Goal: Complete application form: Complete application form

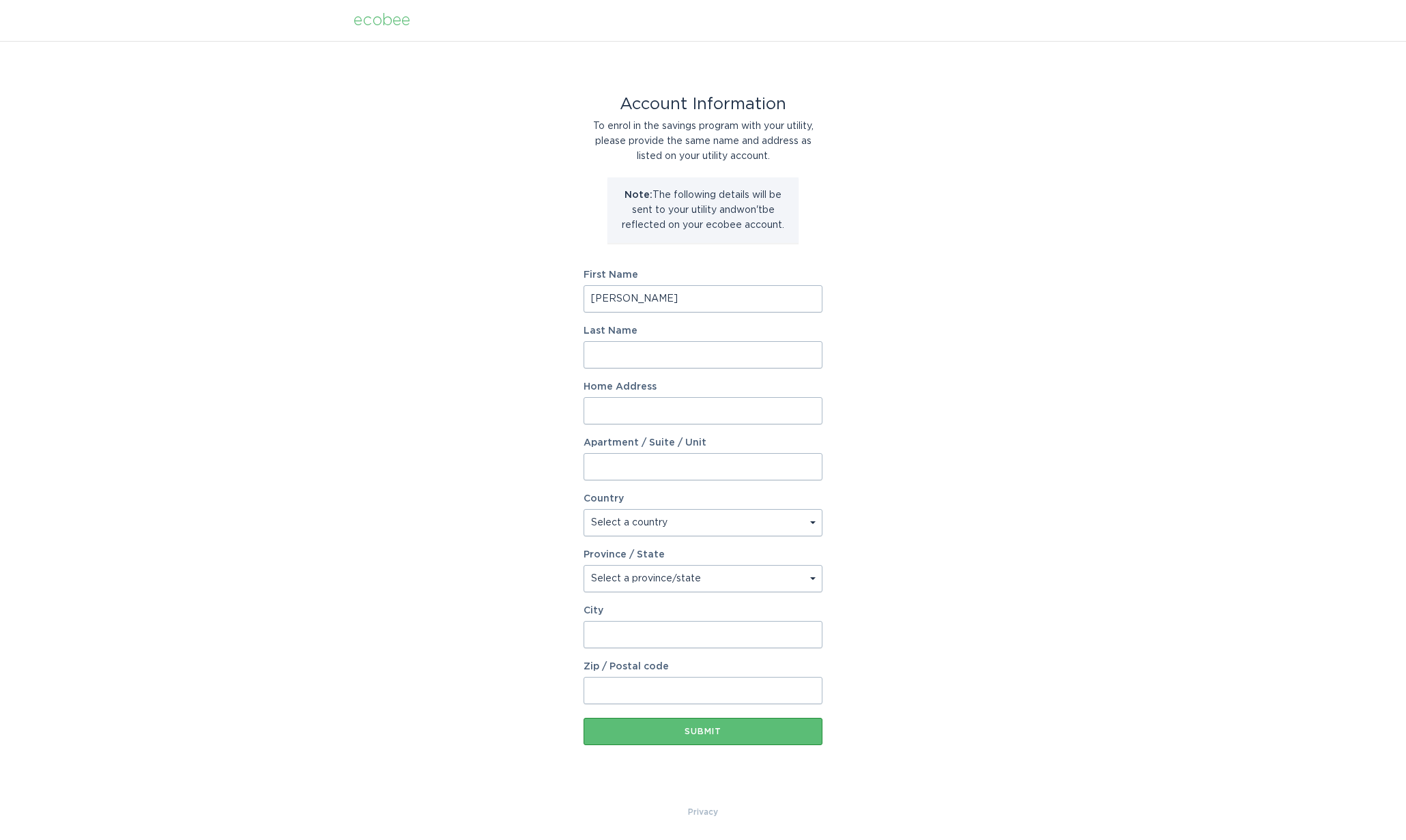
type input "[PERSON_NAME]"
type input "[STREET_ADDRESS][PERSON_NAME][PERSON_NAME]"
select select "US"
select select "IN"
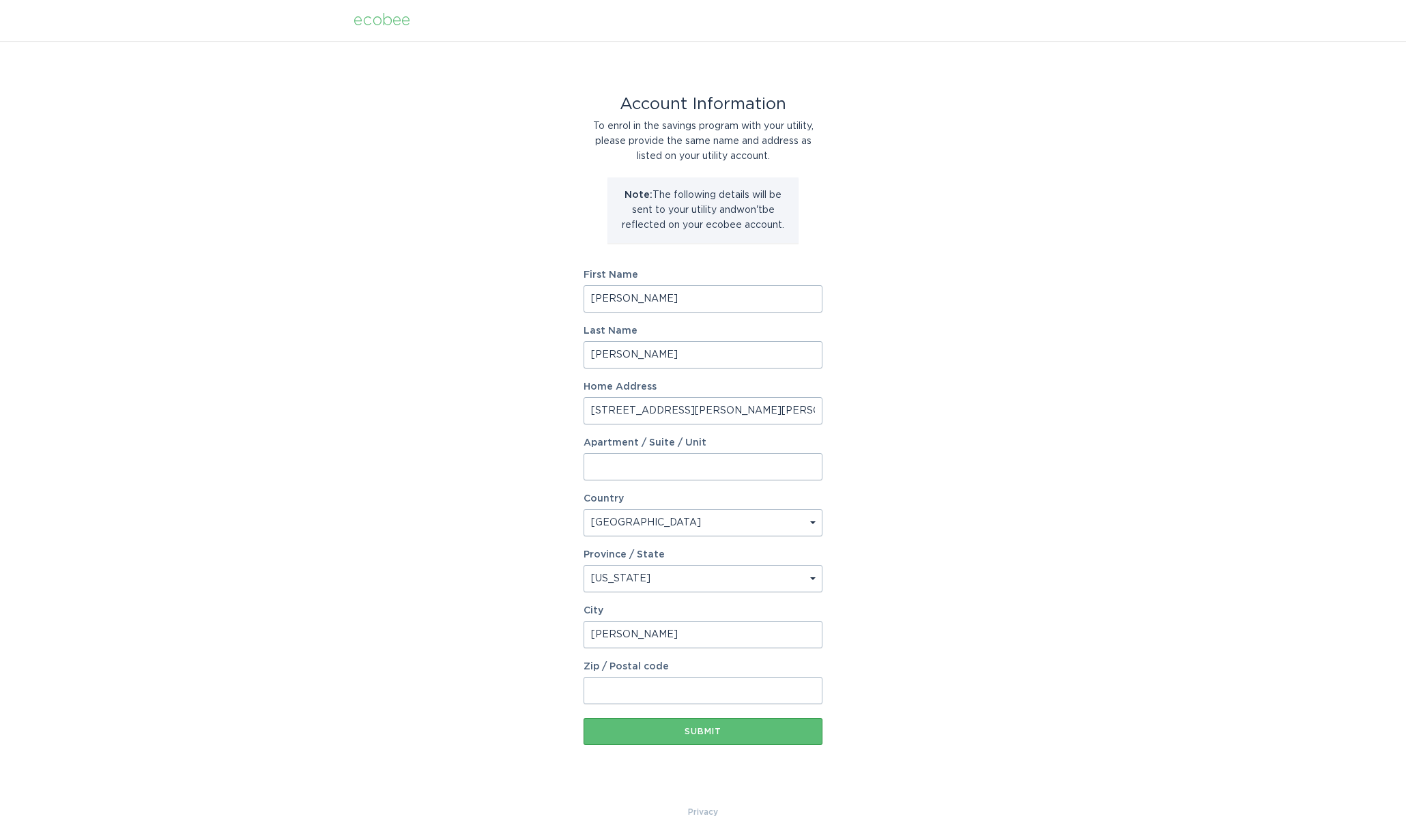
type input "[PERSON_NAME]"
type input "46530"
click at [734, 727] on div "Submit" at bounding box center [703, 731] width 225 height 8
type input "[PERSON_NAME]"
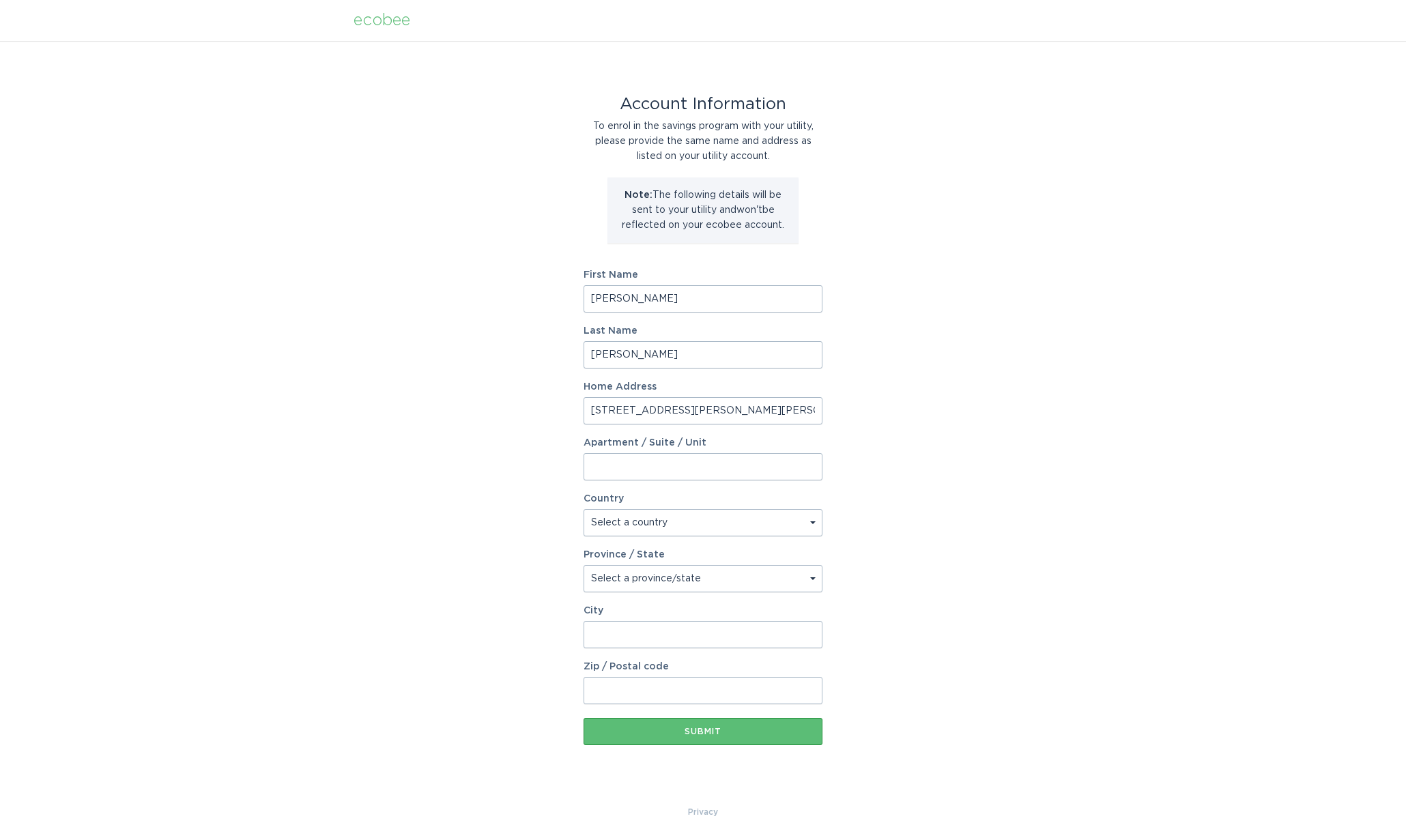
type input "[STREET_ADDRESS][PERSON_NAME][PERSON_NAME]"
select select "US"
select select "IN"
type input "[PERSON_NAME]"
type input "46530"
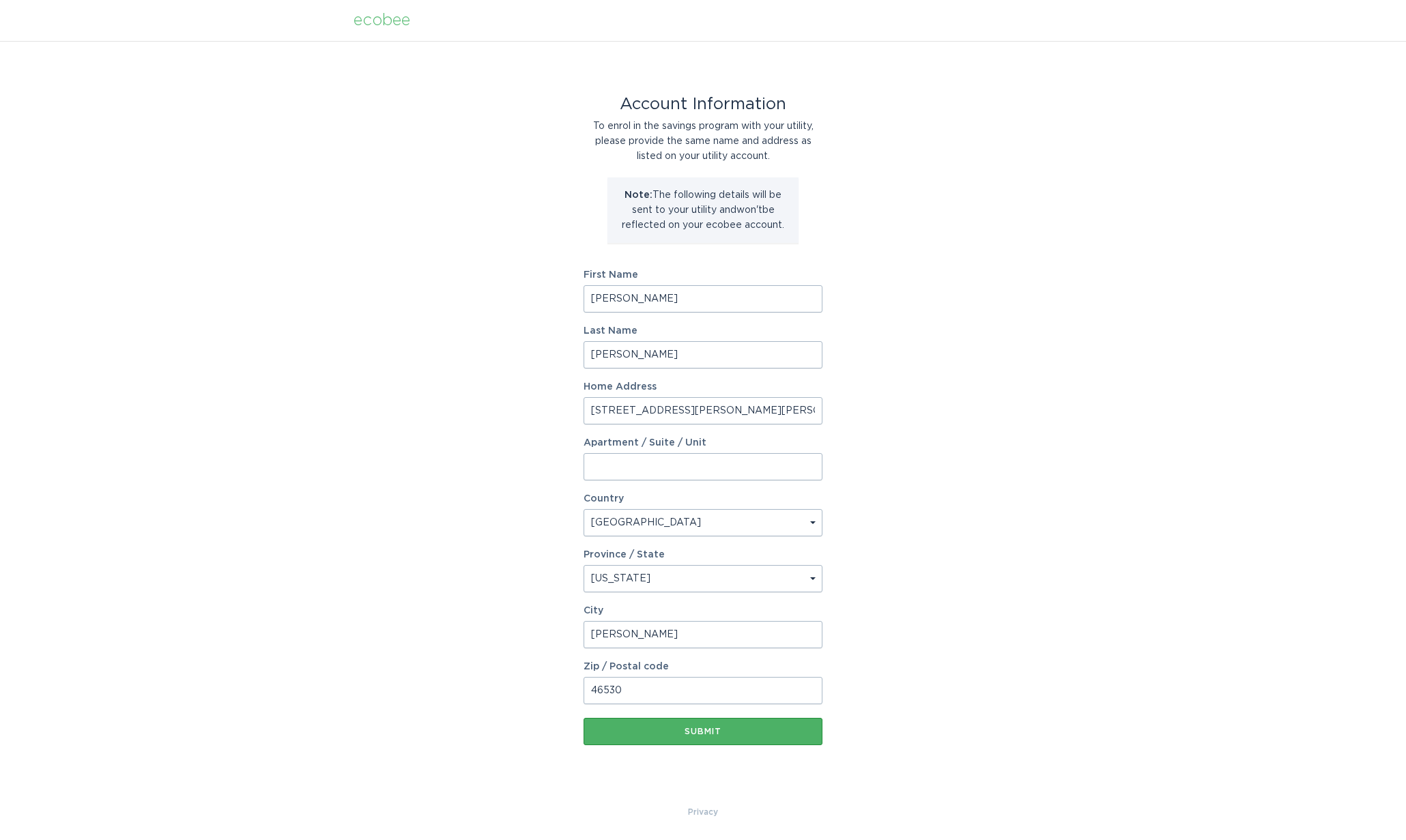
click at [724, 726] on button "Submit" at bounding box center [703, 731] width 239 height 27
type input "[PERSON_NAME]"
type input "[STREET_ADDRESS][PERSON_NAME][PERSON_NAME]"
select select "US"
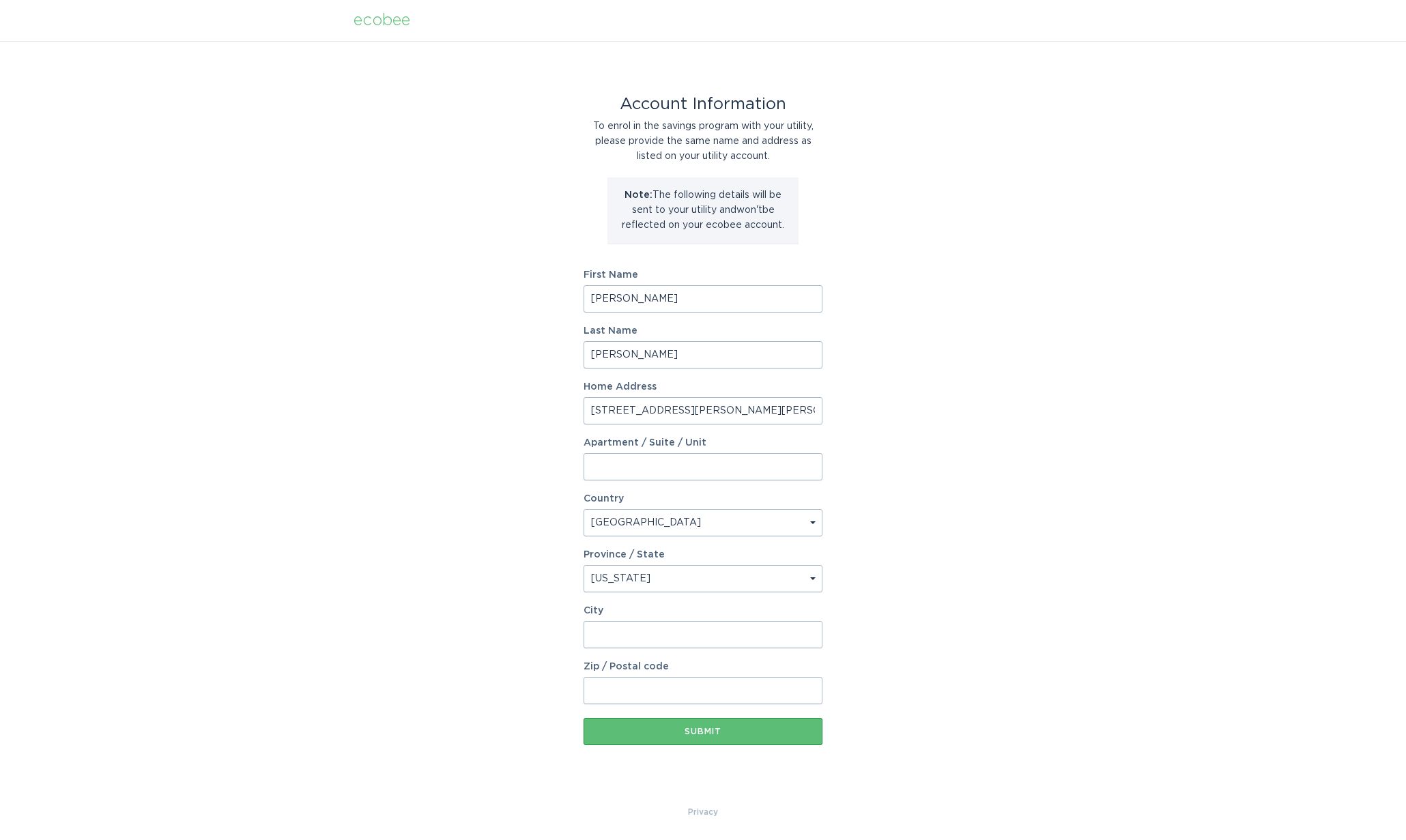
select select "IN"
type input "[PERSON_NAME]"
type input "46530"
click at [723, 725] on button "Submit" at bounding box center [703, 731] width 239 height 27
